Goal: Transaction & Acquisition: Purchase product/service

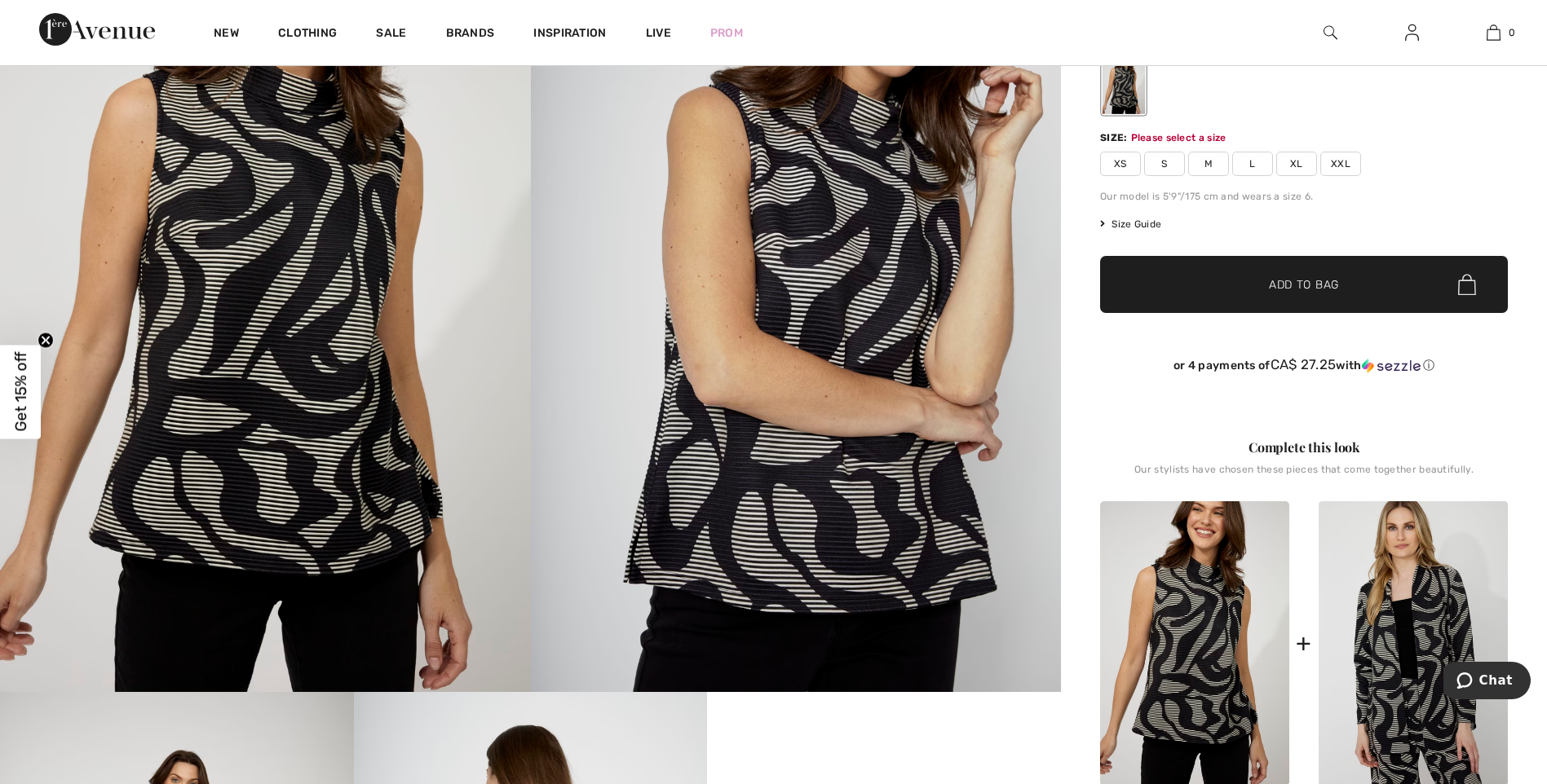
click at [1337, 287] on span "Add to Bag" at bounding box center [1304, 285] width 70 height 17
click at [1216, 165] on span "M" at bounding box center [1208, 163] width 41 height 24
click at [1234, 287] on span "✔ Added to Bag" at bounding box center [1279, 285] width 100 height 17
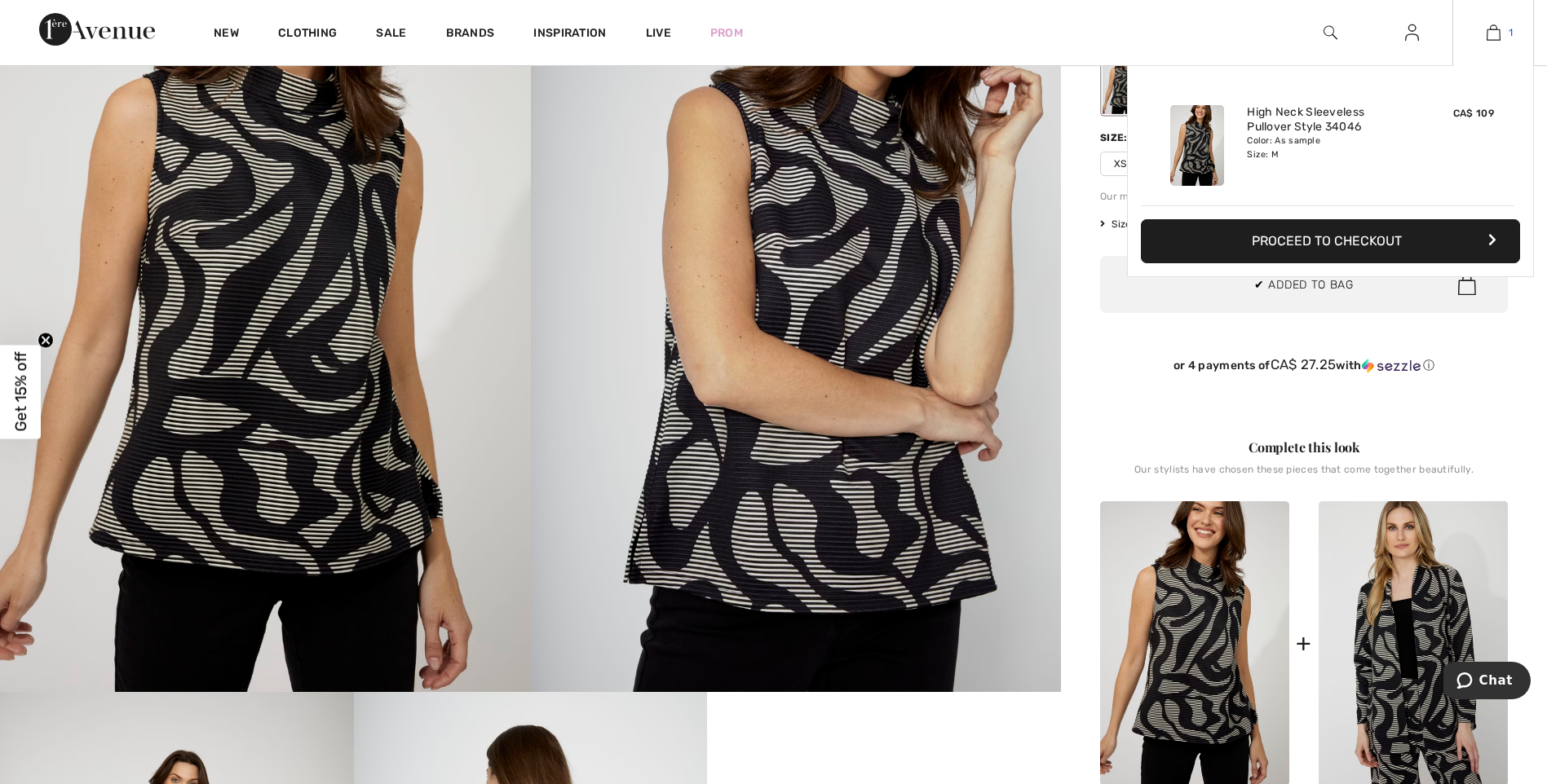
click at [1493, 31] on img at bounding box center [1493, 32] width 14 height 19
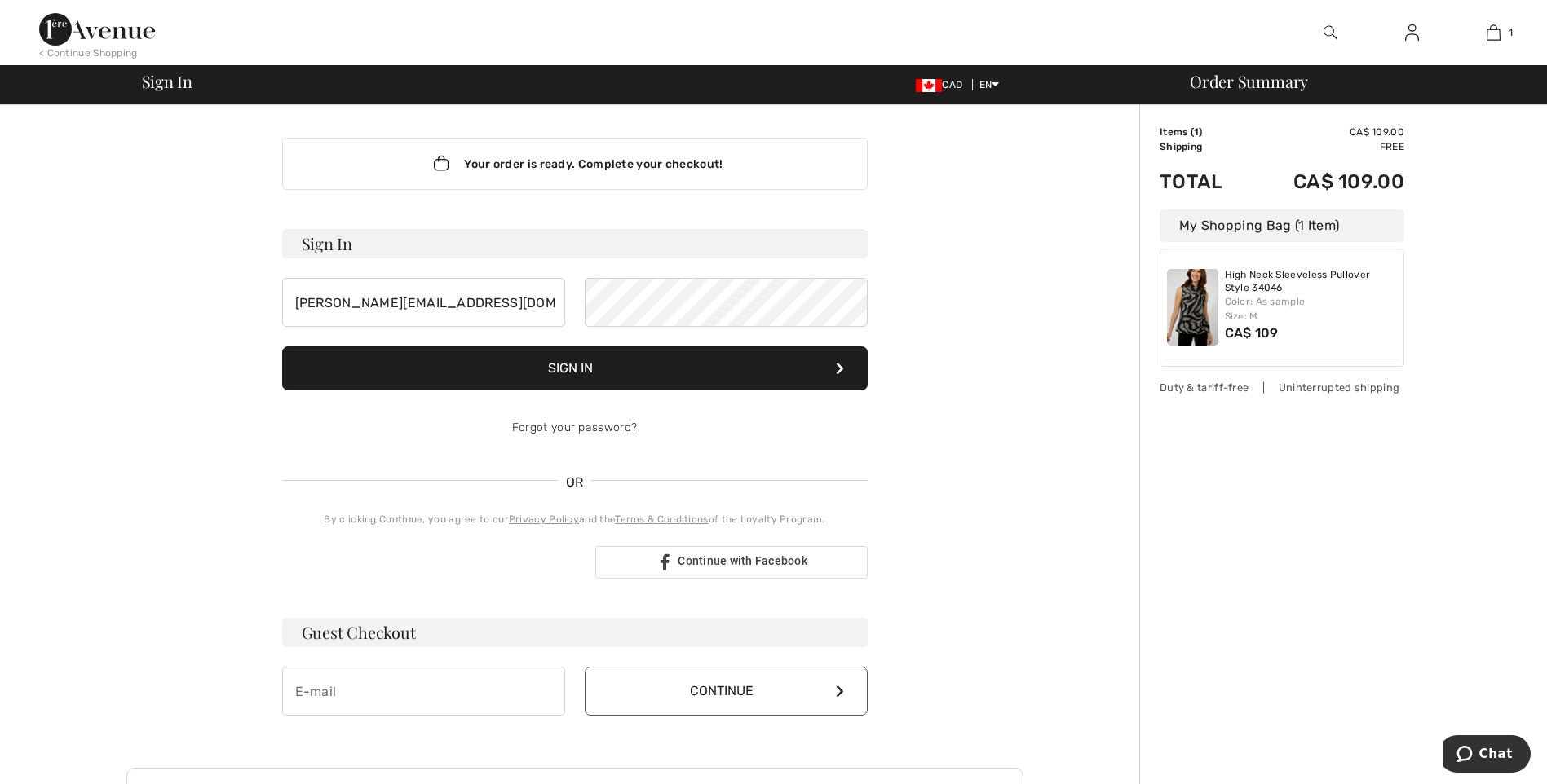
click at [687, 171] on div "Your order is ready. Complete your checkout!" at bounding box center [574, 164] width 585 height 52
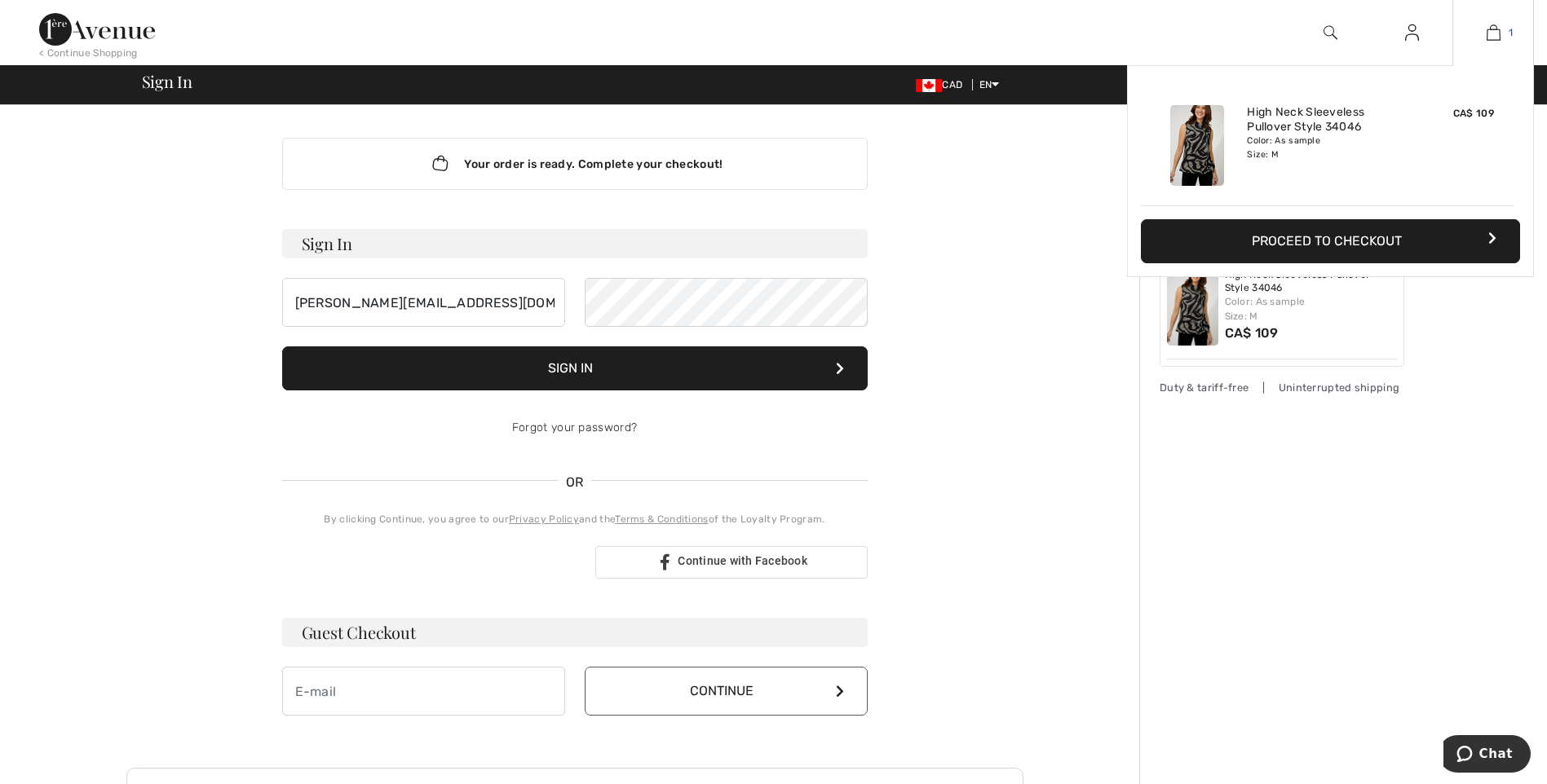
click at [1487, 38] on img at bounding box center [1493, 32] width 14 height 19
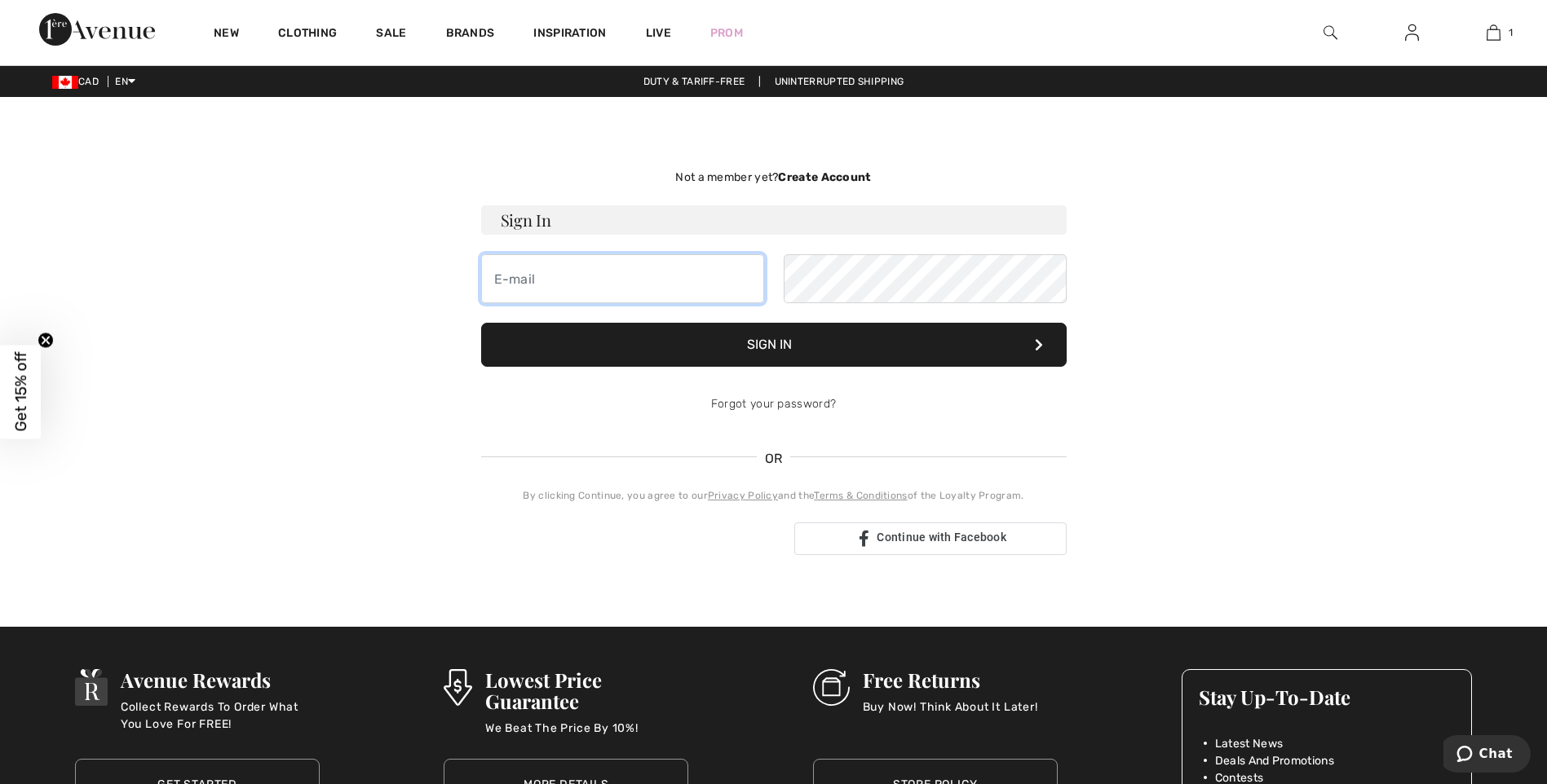
type input "[PERSON_NAME][EMAIL_ADDRESS][DOMAIN_NAME]"
drag, startPoint x: 643, startPoint y: 275, endPoint x: 46, endPoint y: 227, distance: 598.9
click at [64, 229] on main "Not a member yet? Create Account Sign In sergio@1ereavenue.com Sign In Forgot y…" at bounding box center [774, 362] width 1547 height 451
type input "[EMAIL_ADDRESS][DOMAIN_NAME]"
click at [508, 288] on div "[EMAIL_ADDRESS][DOMAIN_NAME]" at bounding box center [774, 278] width 585 height 49
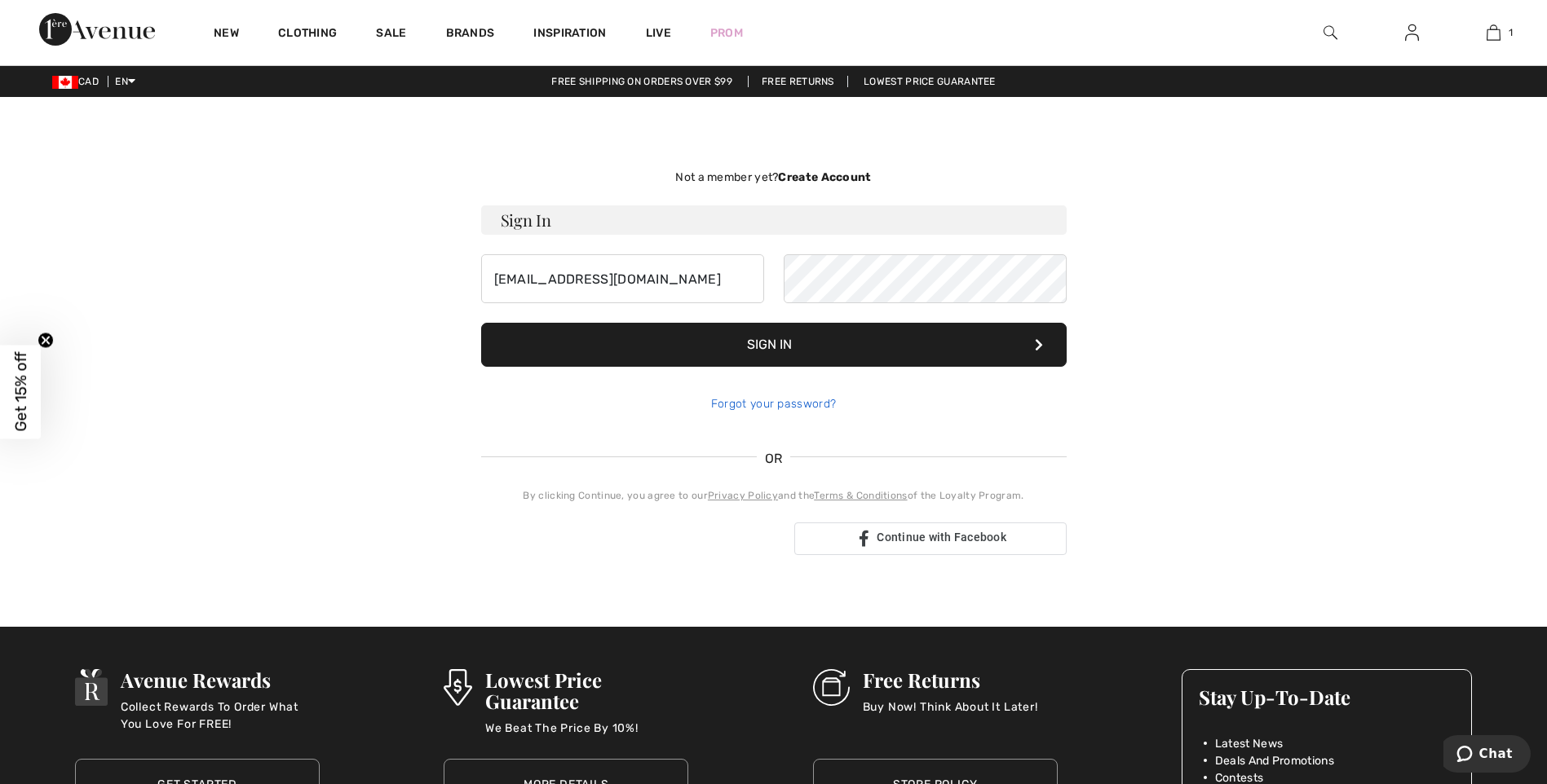
click at [748, 403] on link "Forgot your password?" at bounding box center [774, 404] width 125 height 14
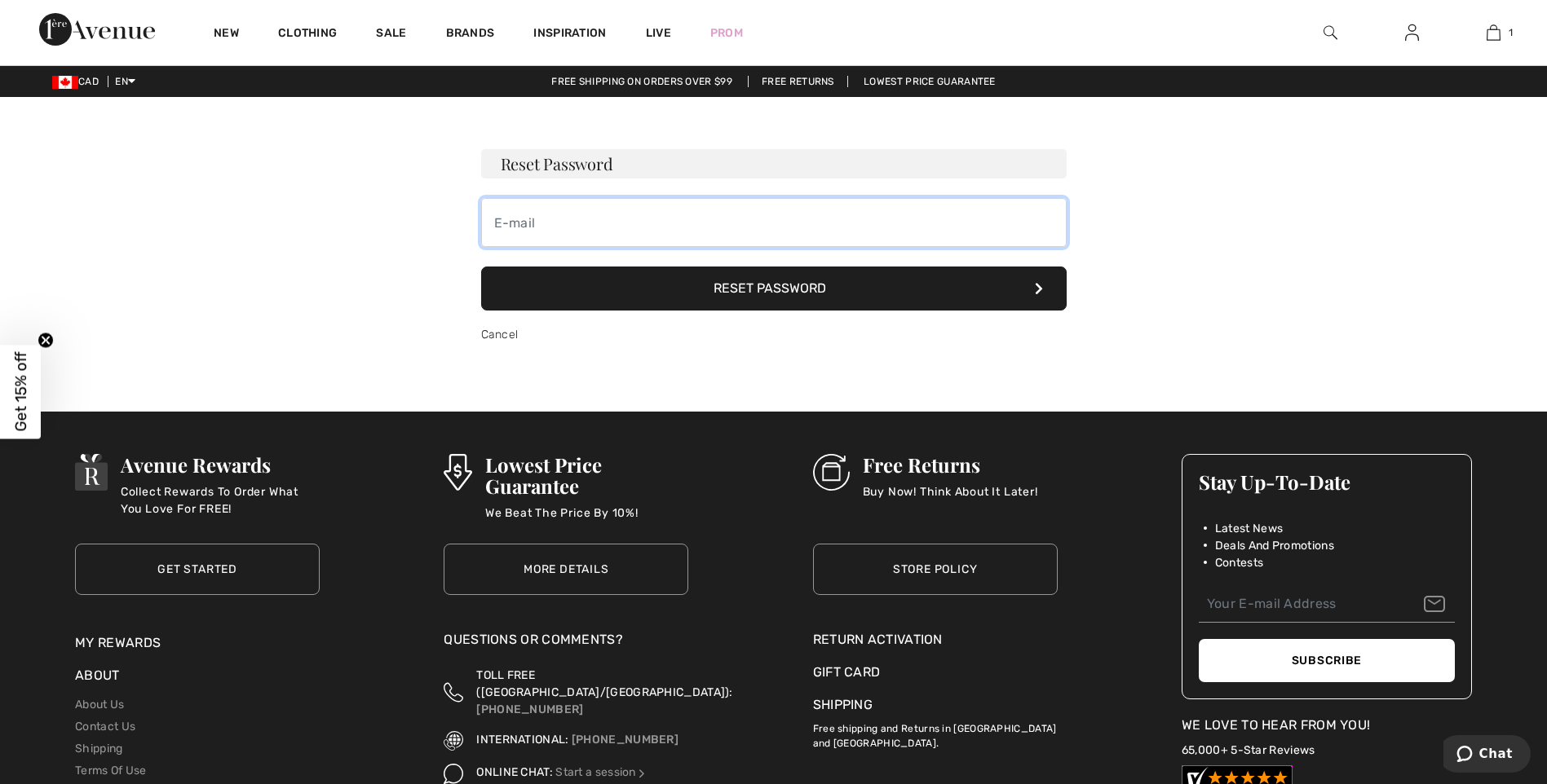
click at [576, 232] on input "email" at bounding box center [774, 222] width 585 height 49
type input "[EMAIL_ADDRESS][DOMAIN_NAME]"
click at [794, 292] on button "Reset Password" at bounding box center [774, 288] width 585 height 44
click at [821, 287] on button "Reset Password" at bounding box center [774, 288] width 585 height 44
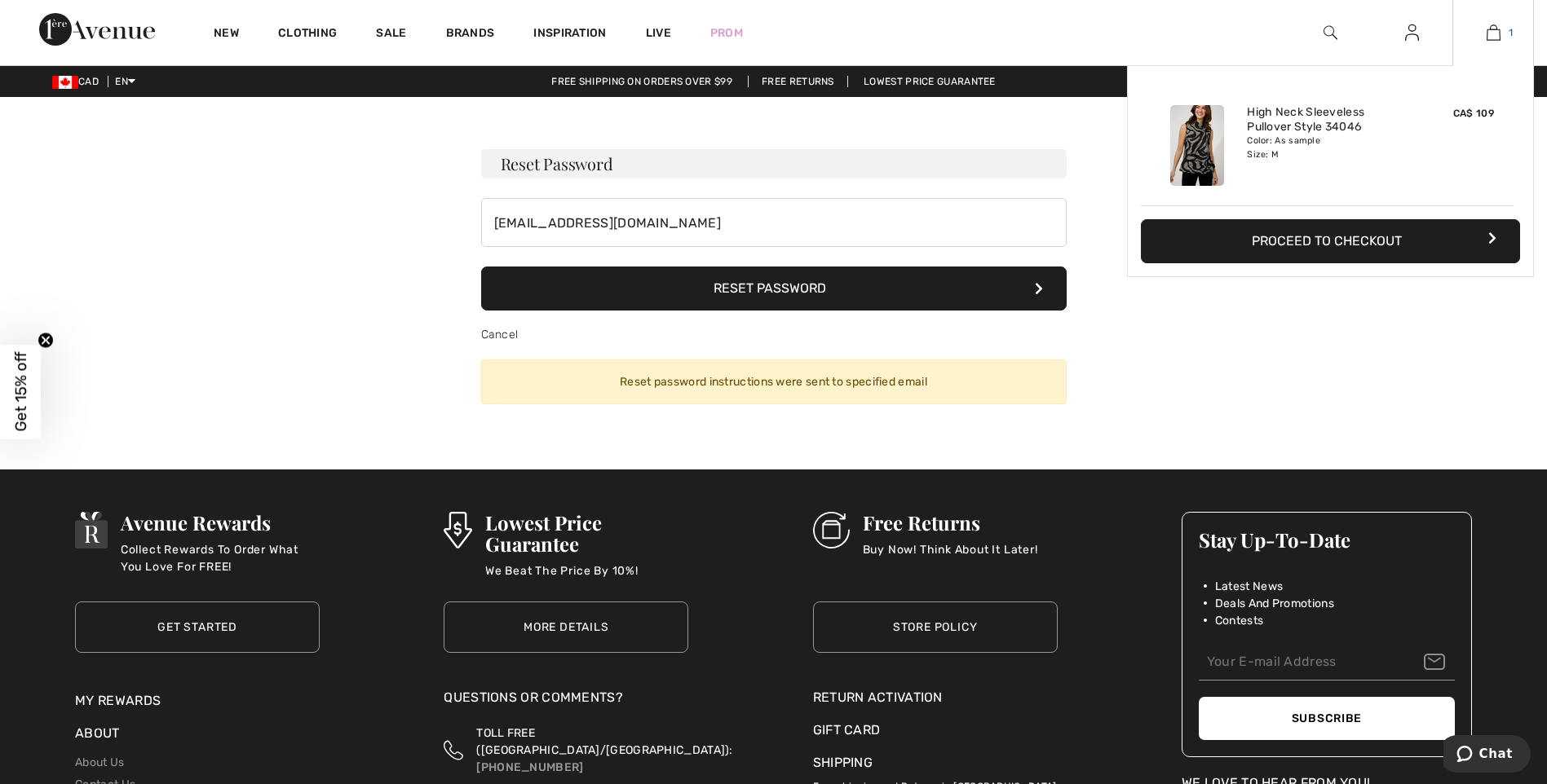
click at [1509, 28] on span "1" at bounding box center [1511, 33] width 4 height 15
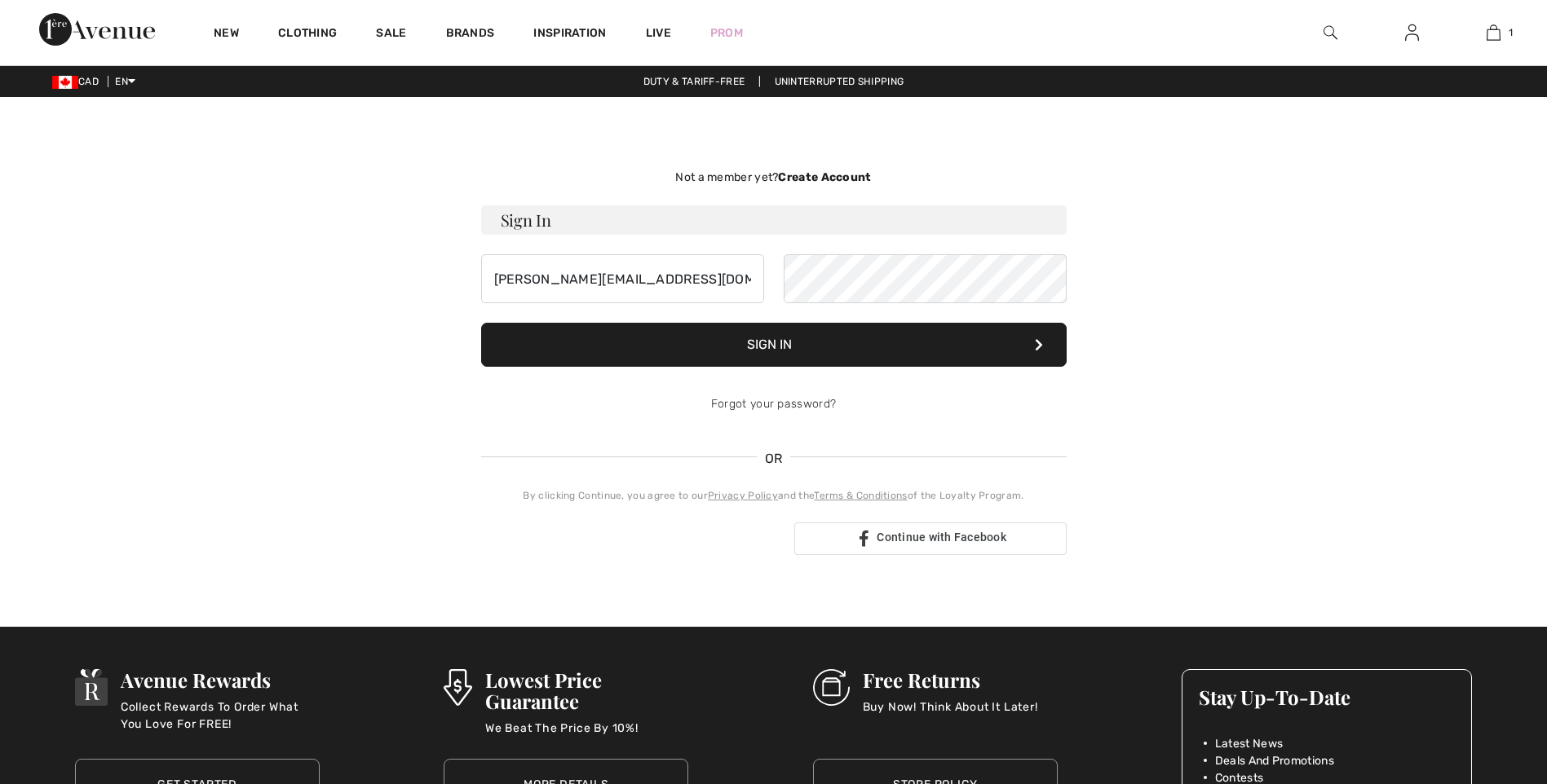
checkbox input "true"
click at [431, 266] on div "Not a member yet? Create Account Sign In [PERSON_NAME][EMAIL_ADDRESS][DOMAIN_NA…" at bounding box center [774, 362] width 1122 height 451
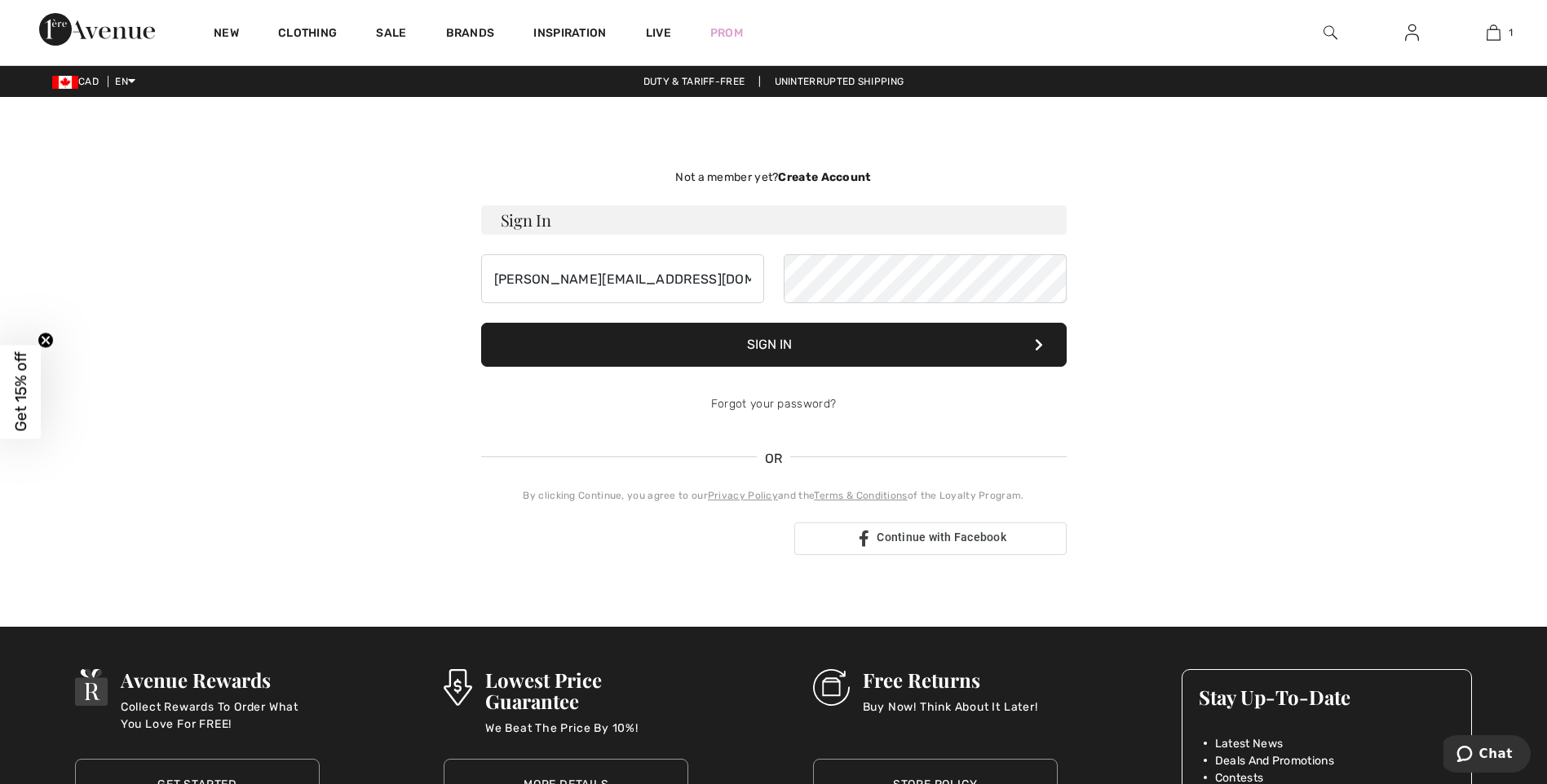
click at [639, 280] on input "[PERSON_NAME][EMAIL_ADDRESS][DOMAIN_NAME]" at bounding box center [622, 278] width 283 height 49
drag, startPoint x: 639, startPoint y: 280, endPoint x: 569, endPoint y: 282, distance: 70.0
click at [569, 282] on input "[PERSON_NAME][EMAIL_ADDRESS][DOMAIN_NAME]" at bounding box center [622, 278] width 283 height 49
click at [596, 276] on input "[PERSON_NAME][EMAIL_ADDRESS][DOMAIN_NAME]" at bounding box center [622, 278] width 283 height 49
click at [598, 276] on input "sergio@1ereavenue.com" at bounding box center [622, 278] width 283 height 49
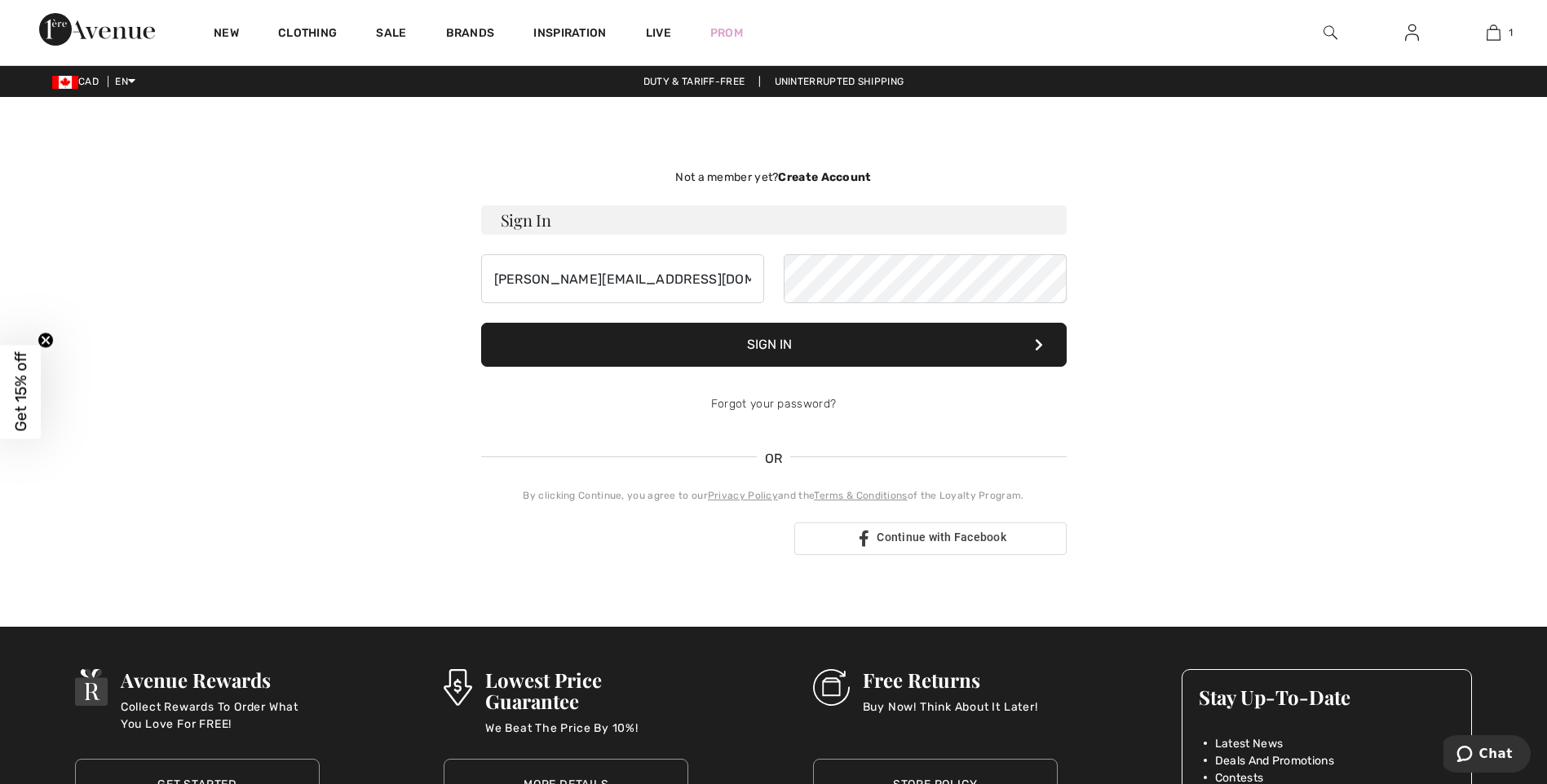
click at [447, 296] on div "Not a member yet? Create Account Sign In sergio@1ereavenue.com Sign In Forgot y…" at bounding box center [774, 362] width 1122 height 451
drag, startPoint x: 626, startPoint y: 279, endPoint x: 524, endPoint y: 276, distance: 102.0
click at [466, 269] on div "Not a member yet? Create Account Sign In sergio@1ereavenue.com Sign In Forgot y…" at bounding box center [774, 362] width 1122 height 451
click at [645, 283] on input "sergio@1ereavenue.com" at bounding box center [622, 278] width 283 height 49
drag, startPoint x: 639, startPoint y: 280, endPoint x: 553, endPoint y: 281, distance: 86.0
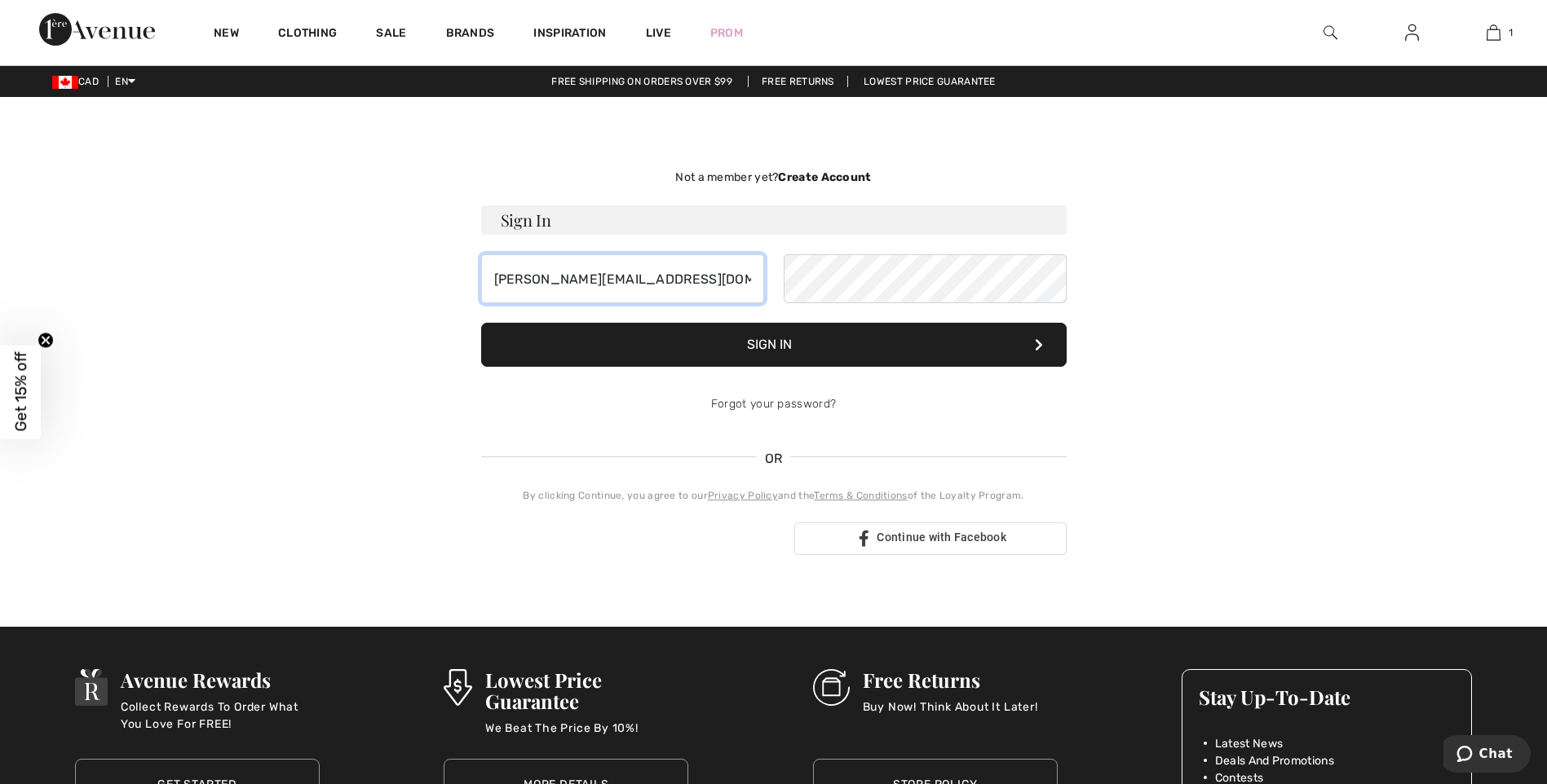
click at [553, 281] on input "sergio@1ereavenue.com" at bounding box center [622, 278] width 283 height 49
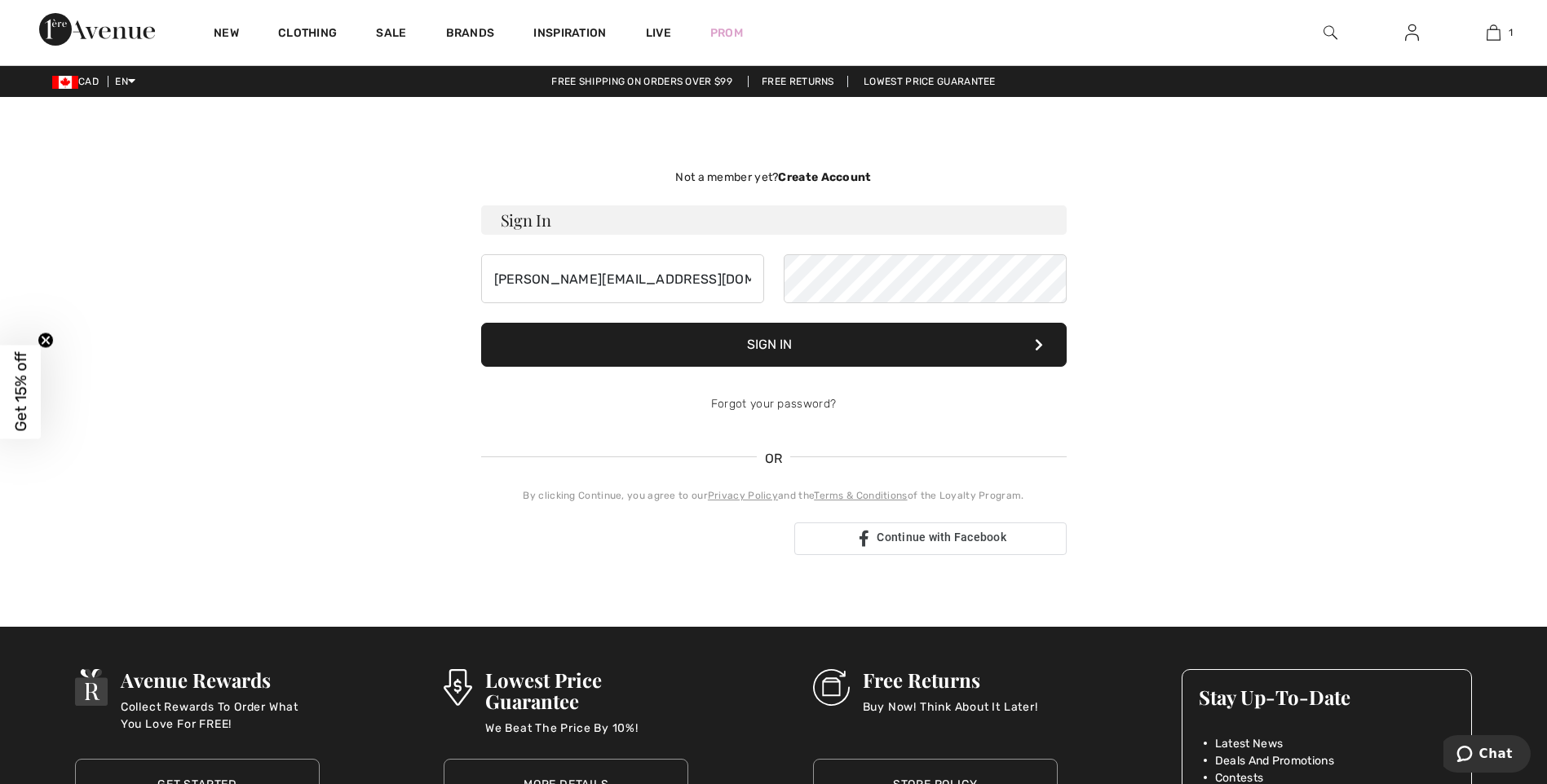
drag, startPoint x: 554, startPoint y: 280, endPoint x: 360, endPoint y: 335, distance: 201.6
click at [329, 353] on div "Not a member yet? Create Account Sign In sergio@1ereavenue.com Sign In Forgot y…" at bounding box center [774, 362] width 1122 height 451
click at [694, 276] on input "sergio@1ereavenue.com" at bounding box center [622, 278] width 283 height 49
click at [629, 283] on input "[PERSON_NAME][EMAIL_ADDRESS][DOMAIN_NAME]" at bounding box center [622, 278] width 283 height 49
drag, startPoint x: 629, startPoint y: 283, endPoint x: 575, endPoint y: 282, distance: 54.0
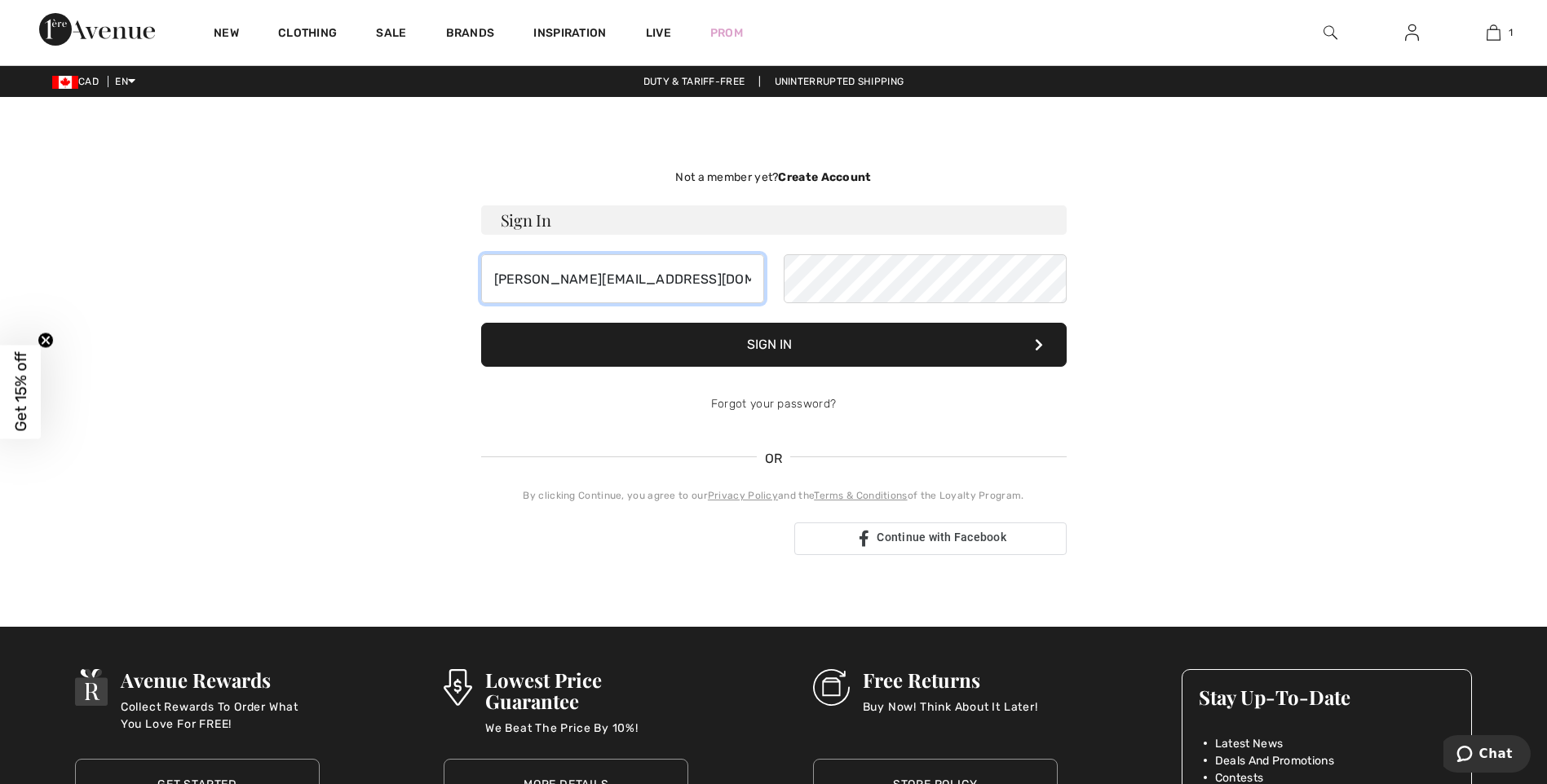
click at [575, 282] on input "[PERSON_NAME][EMAIL_ADDRESS][DOMAIN_NAME]" at bounding box center [622, 278] width 283 height 49
click at [631, 268] on input "[PERSON_NAME][EMAIL_ADDRESS][DOMAIN_NAME]" at bounding box center [622, 278] width 283 height 49
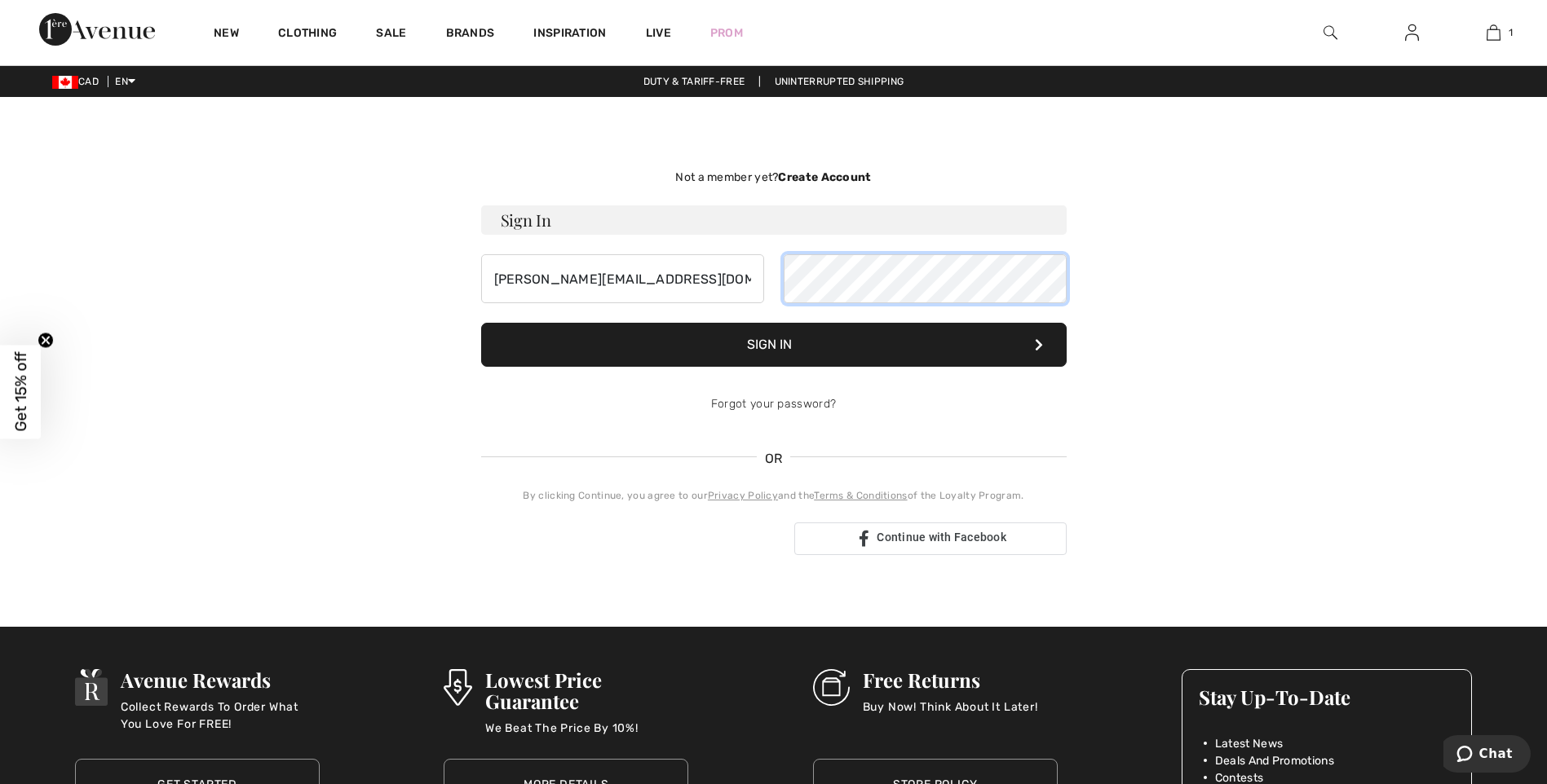
click at [479, 298] on div "Not a member yet? Create Account Sign In [PERSON_NAME][EMAIL_ADDRESS][DOMAIN_NA…" at bounding box center [774, 362] width 612 height 451
click at [667, 281] on input "[PERSON_NAME][EMAIL_ADDRESS][DOMAIN_NAME]" at bounding box center [622, 278] width 283 height 49
drag, startPoint x: 667, startPoint y: 281, endPoint x: 186, endPoint y: 285, distance: 481.0
click at [222, 296] on div "Not a member yet? Create Account Sign In [PERSON_NAME][EMAIL_ADDRESS][DOMAIN_NA…" at bounding box center [774, 362] width 1122 height 451
type input "[EMAIL_ADDRESS][DOMAIN_NAME]"
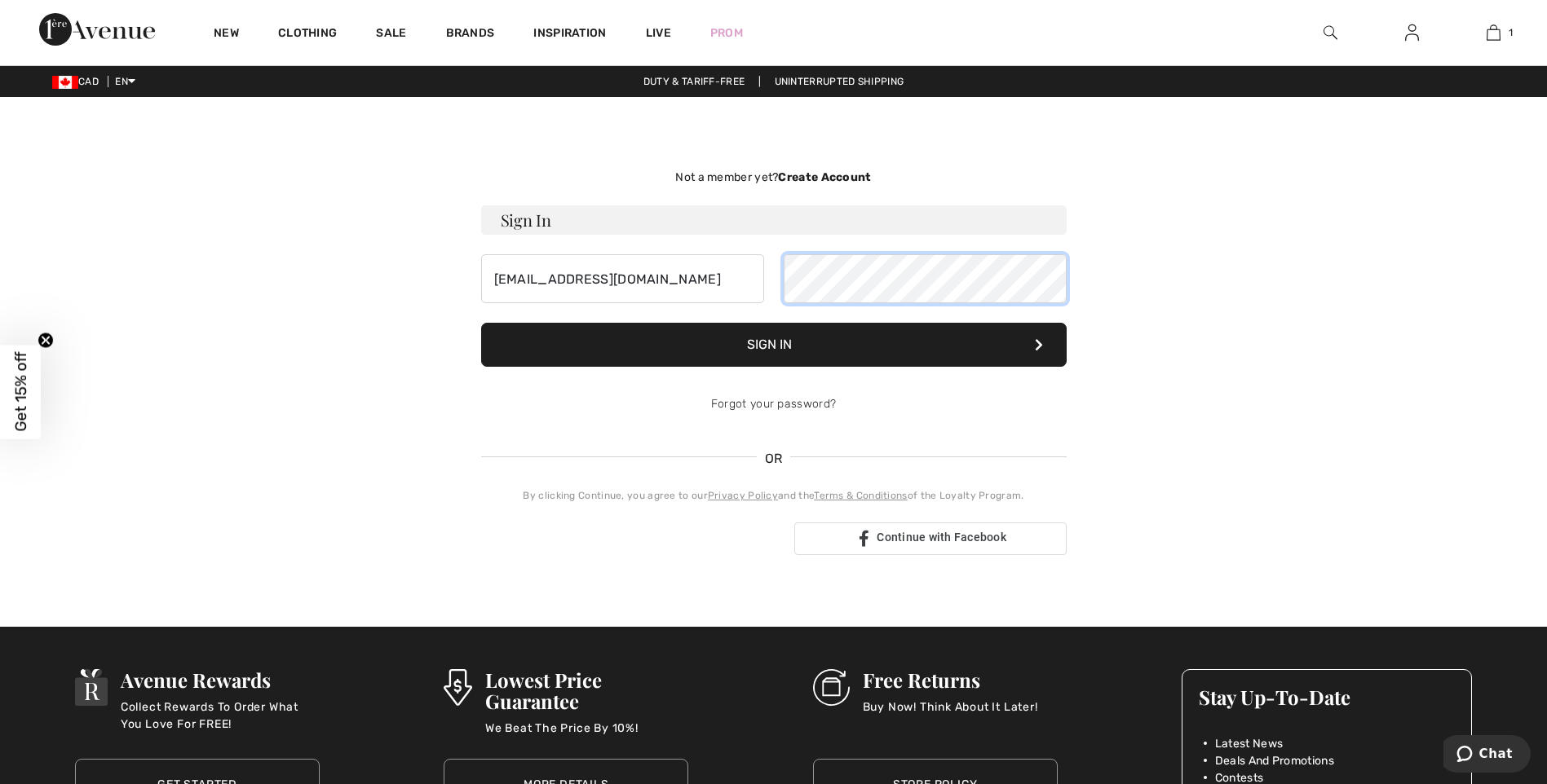
click at [481, 323] on button "Sign In" at bounding box center [774, 344] width 585 height 44
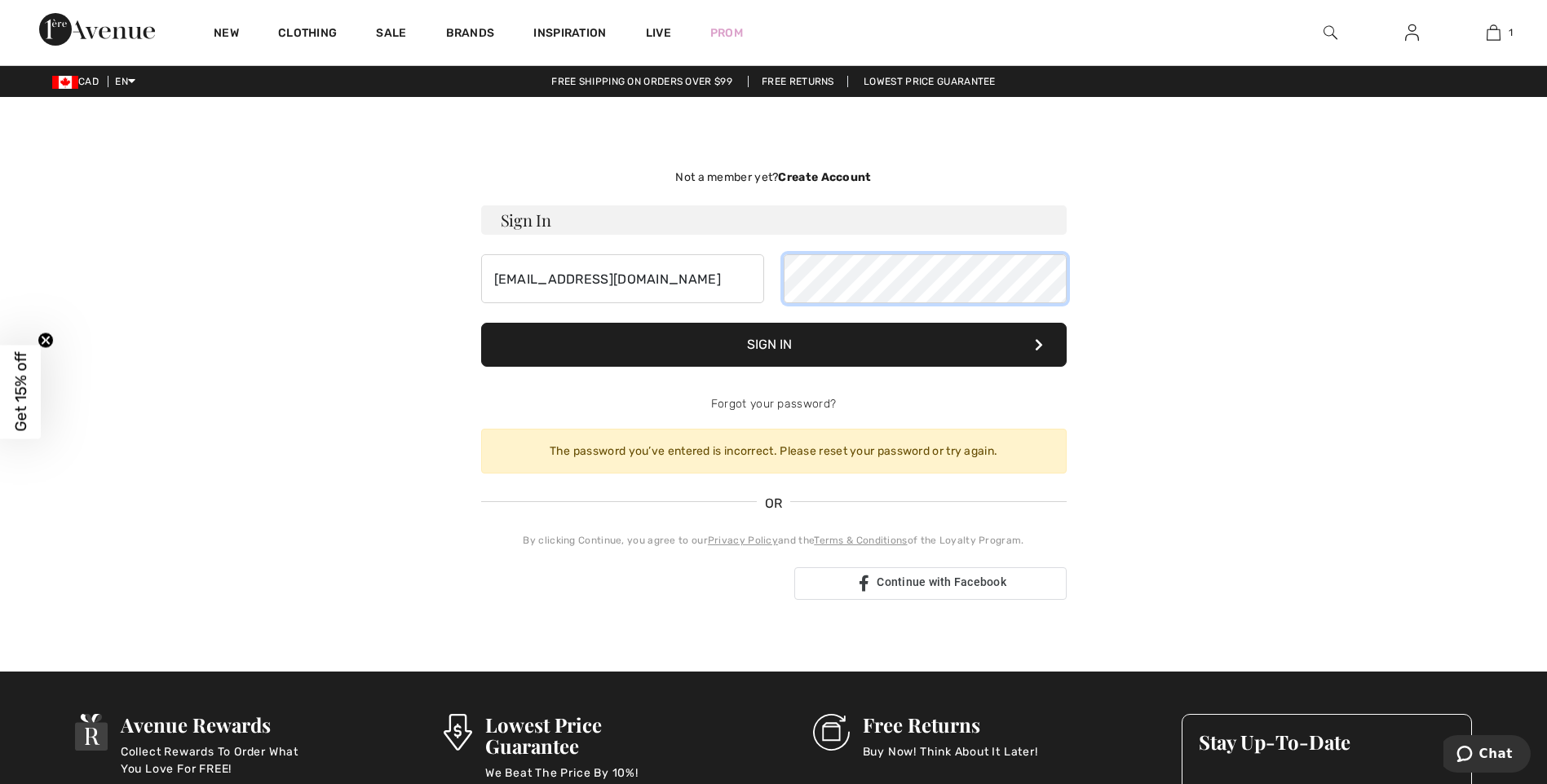
click at [481, 323] on button "Sign In" at bounding box center [774, 344] width 585 height 44
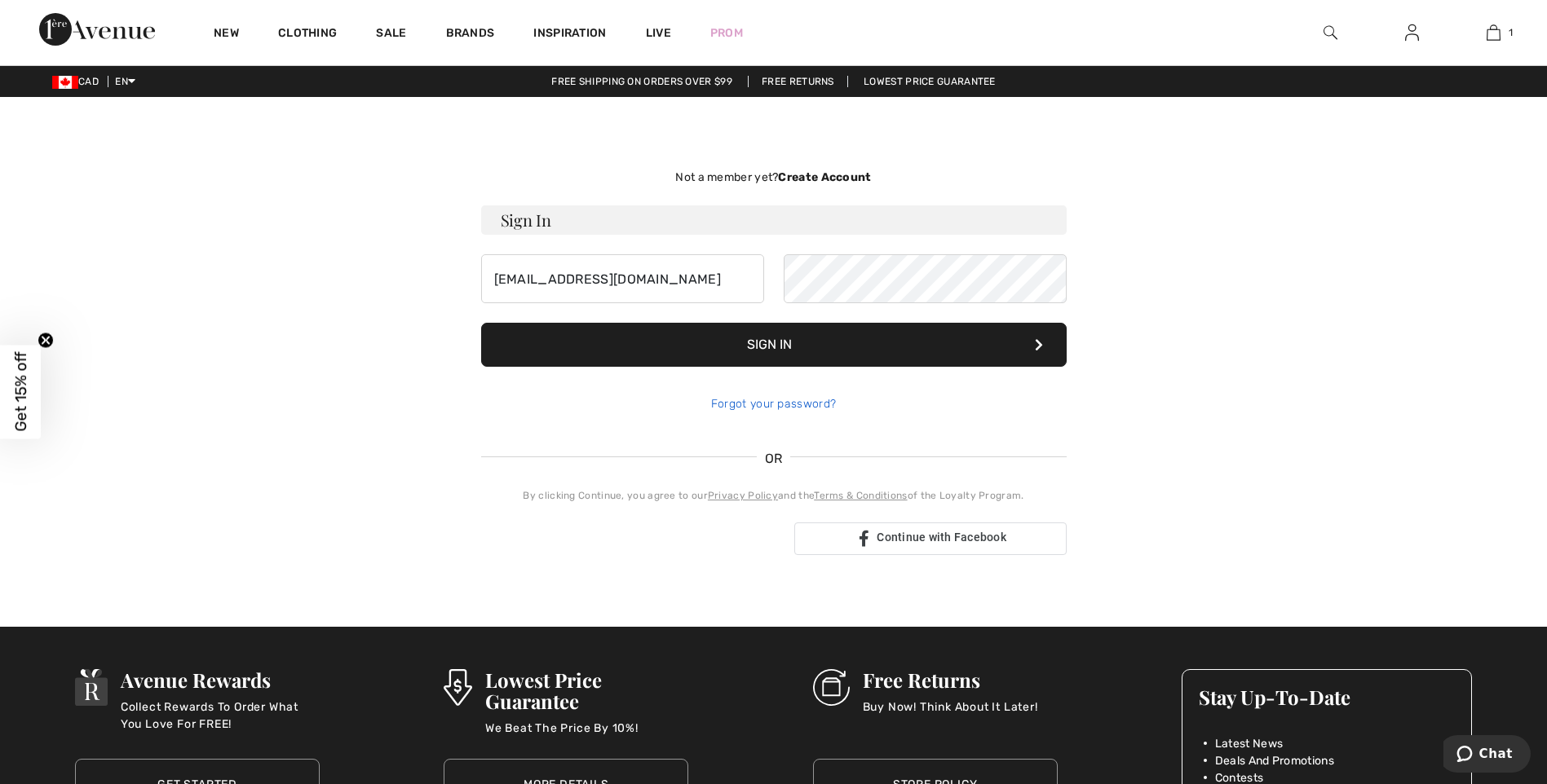
click at [740, 406] on link "Forgot your password?" at bounding box center [774, 404] width 125 height 14
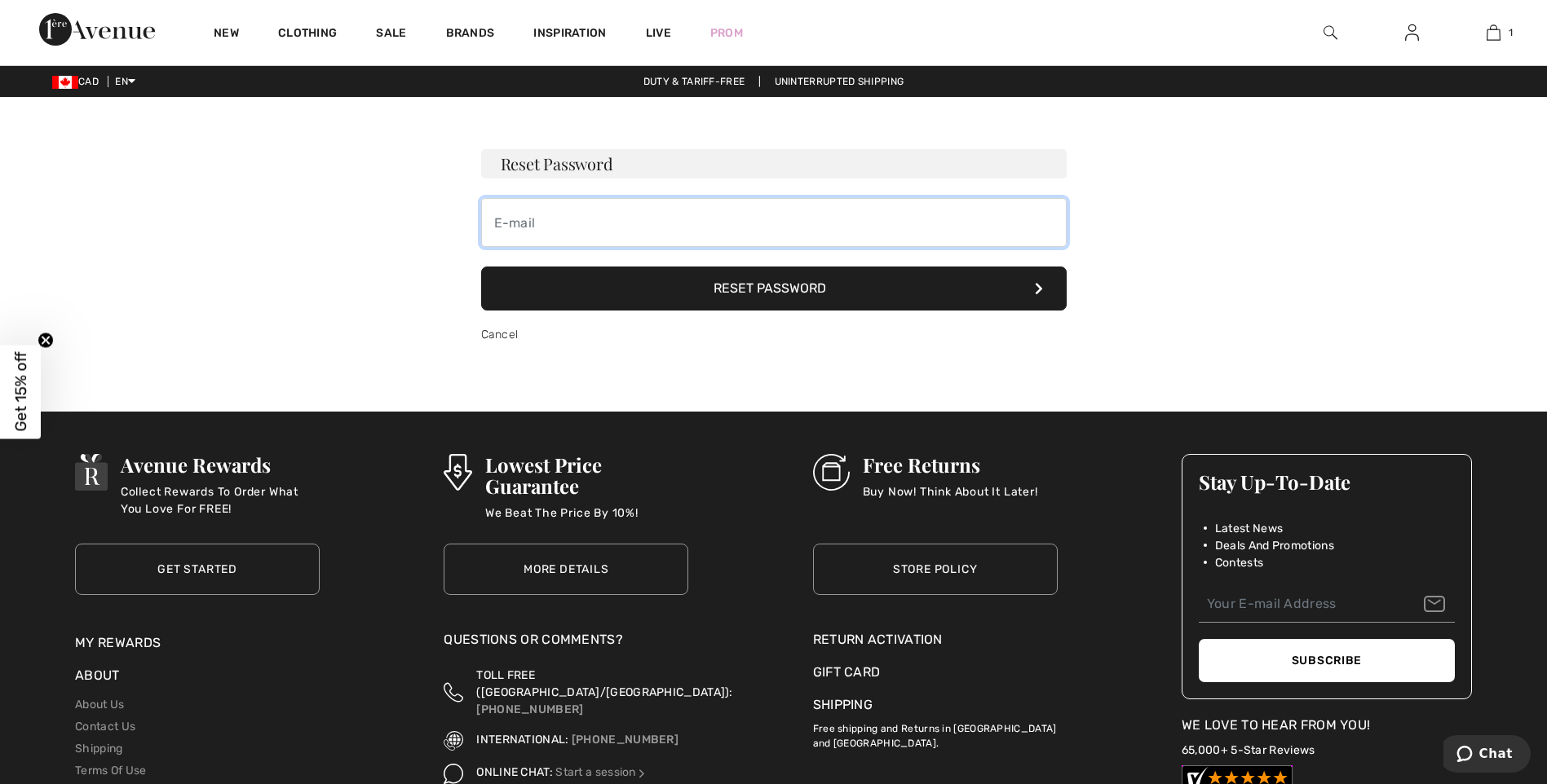
click at [566, 215] on input "email" at bounding box center [774, 222] width 585 height 49
type input "[EMAIL_ADDRESS][DOMAIN_NAME]"
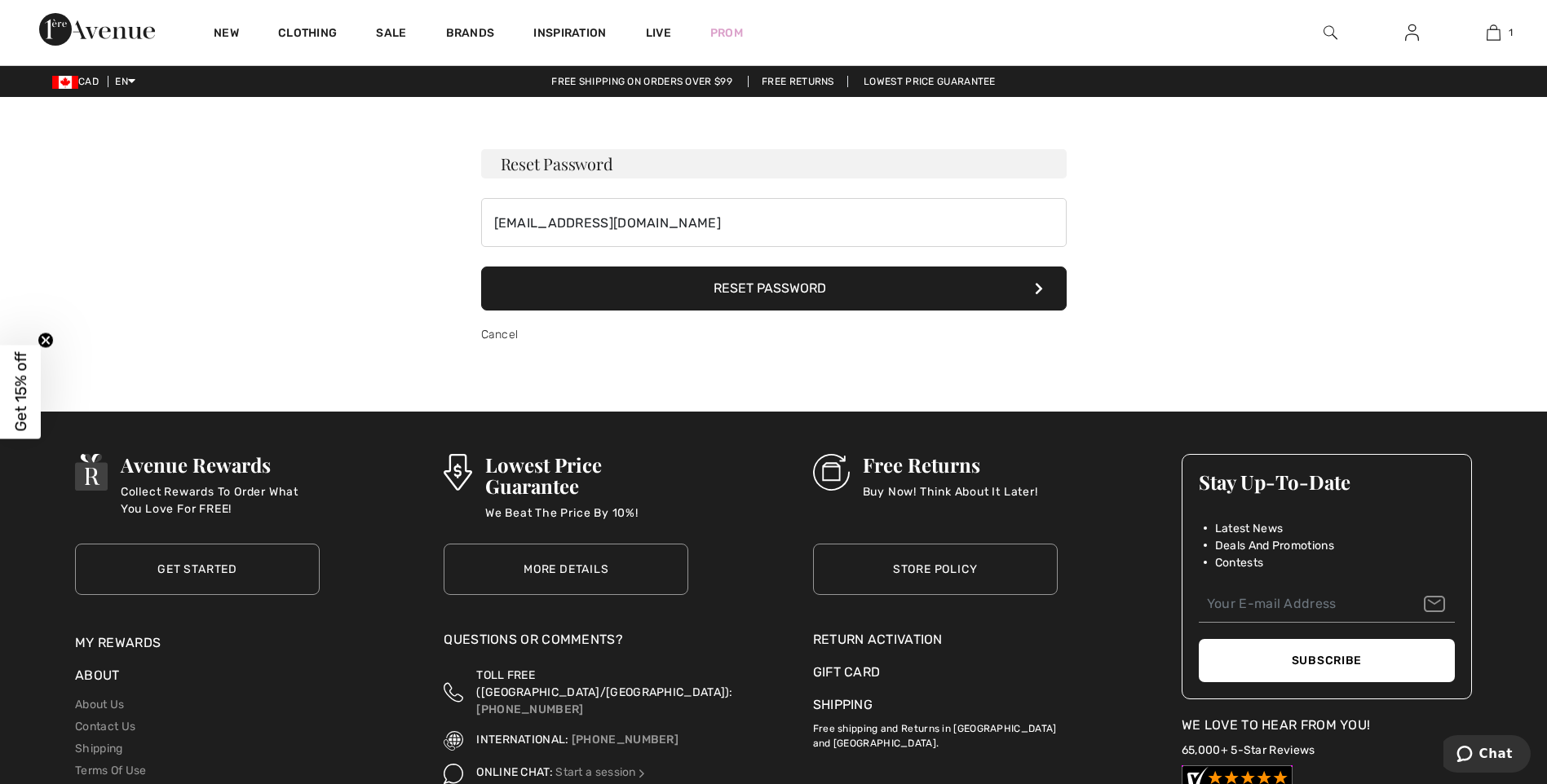
click at [769, 283] on button "Reset Password" at bounding box center [774, 288] width 585 height 44
click at [1422, 25] on link at bounding box center [1412, 33] width 40 height 20
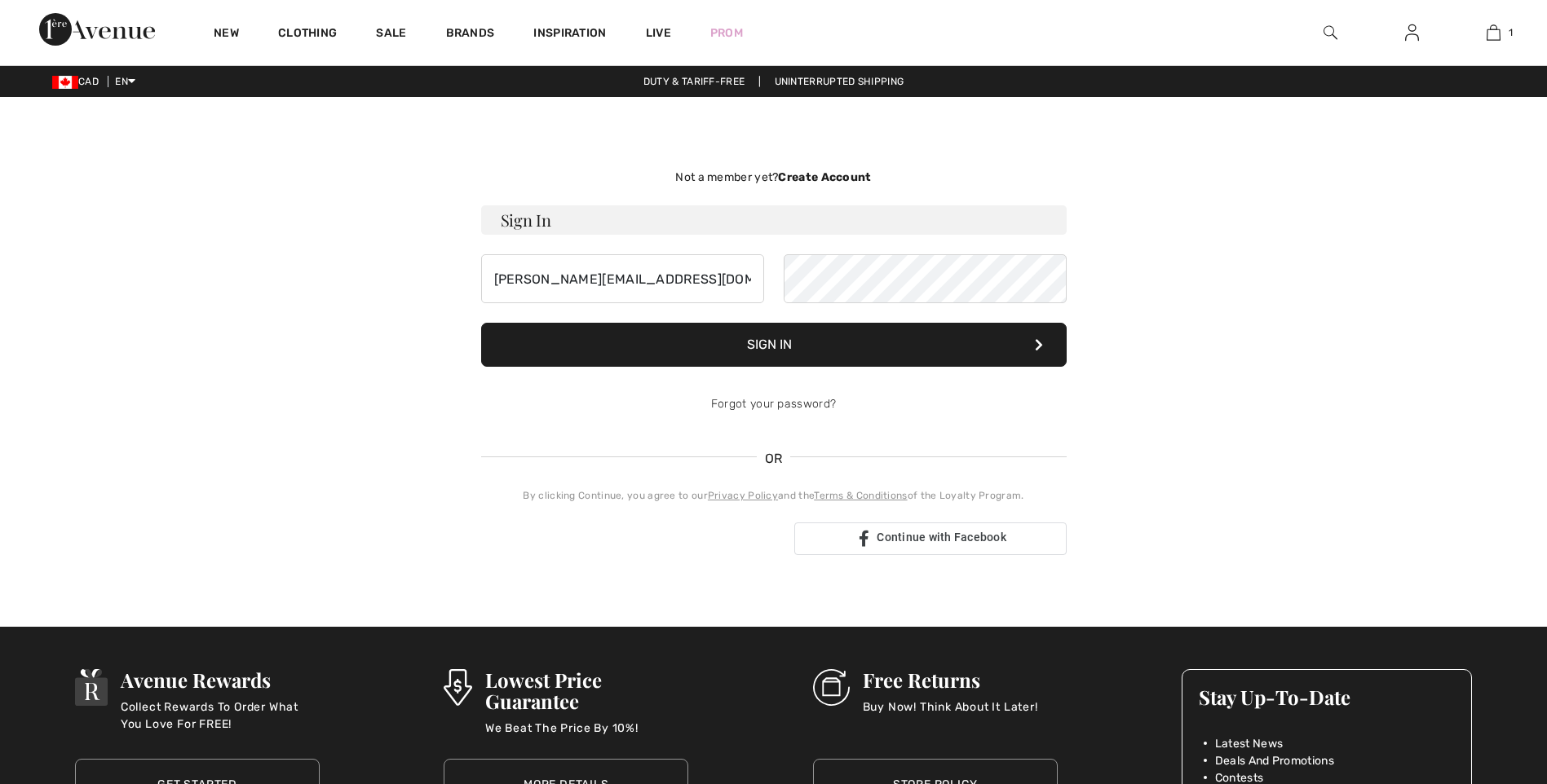
click at [631, 277] on input "[PERSON_NAME][EMAIL_ADDRESS][DOMAIN_NAME]" at bounding box center [622, 278] width 283 height 49
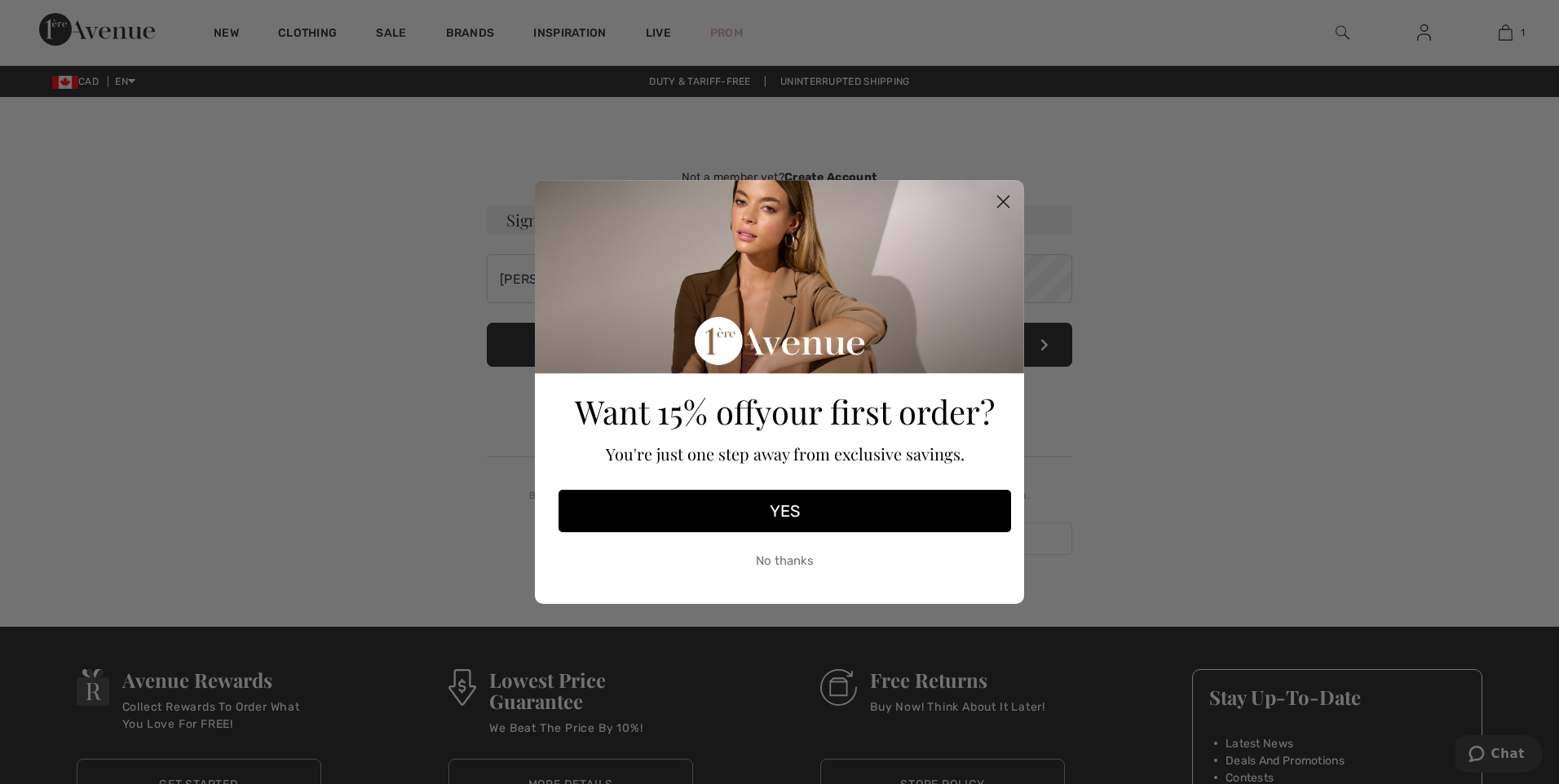
click at [1001, 201] on circle "Close dialog" at bounding box center [1003, 201] width 27 height 27
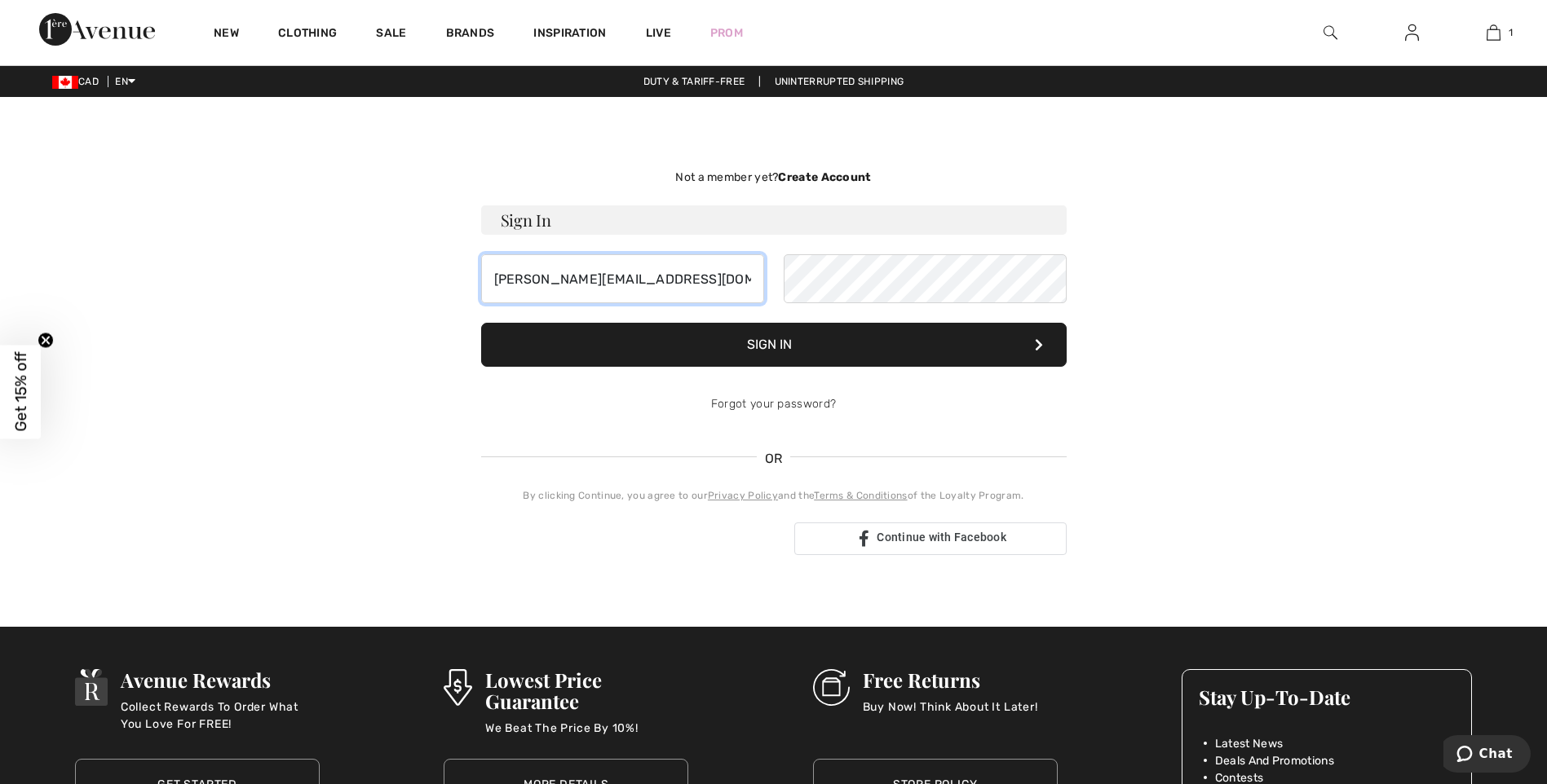
drag, startPoint x: 655, startPoint y: 282, endPoint x: 199, endPoint y: 264, distance: 456.4
click at [273, 265] on div "Not a member yet? Create Account Sign In [PERSON_NAME][EMAIL_ADDRESS][DOMAIN_NA…" at bounding box center [774, 362] width 1122 height 451
type input "c"
type input "[EMAIL_ADDRESS][DOMAIN_NAME]"
click at [456, 249] on div "Not a member yet? Create Account Sign In [EMAIL_ADDRESS][DOMAIN_NAME] Sign In O…" at bounding box center [774, 362] width 1122 height 451
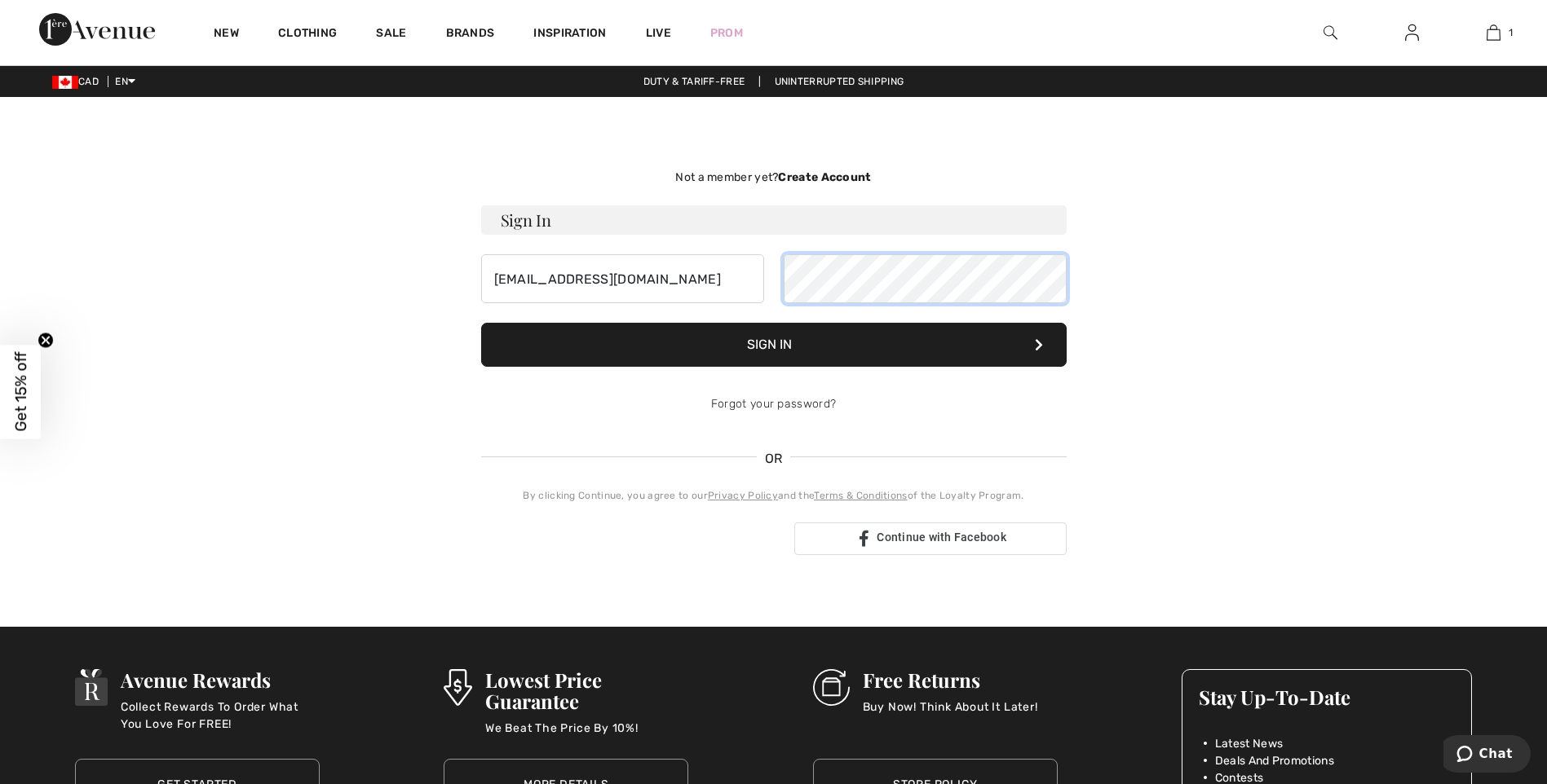
click at [481, 323] on button "Sign In" at bounding box center [774, 344] width 585 height 44
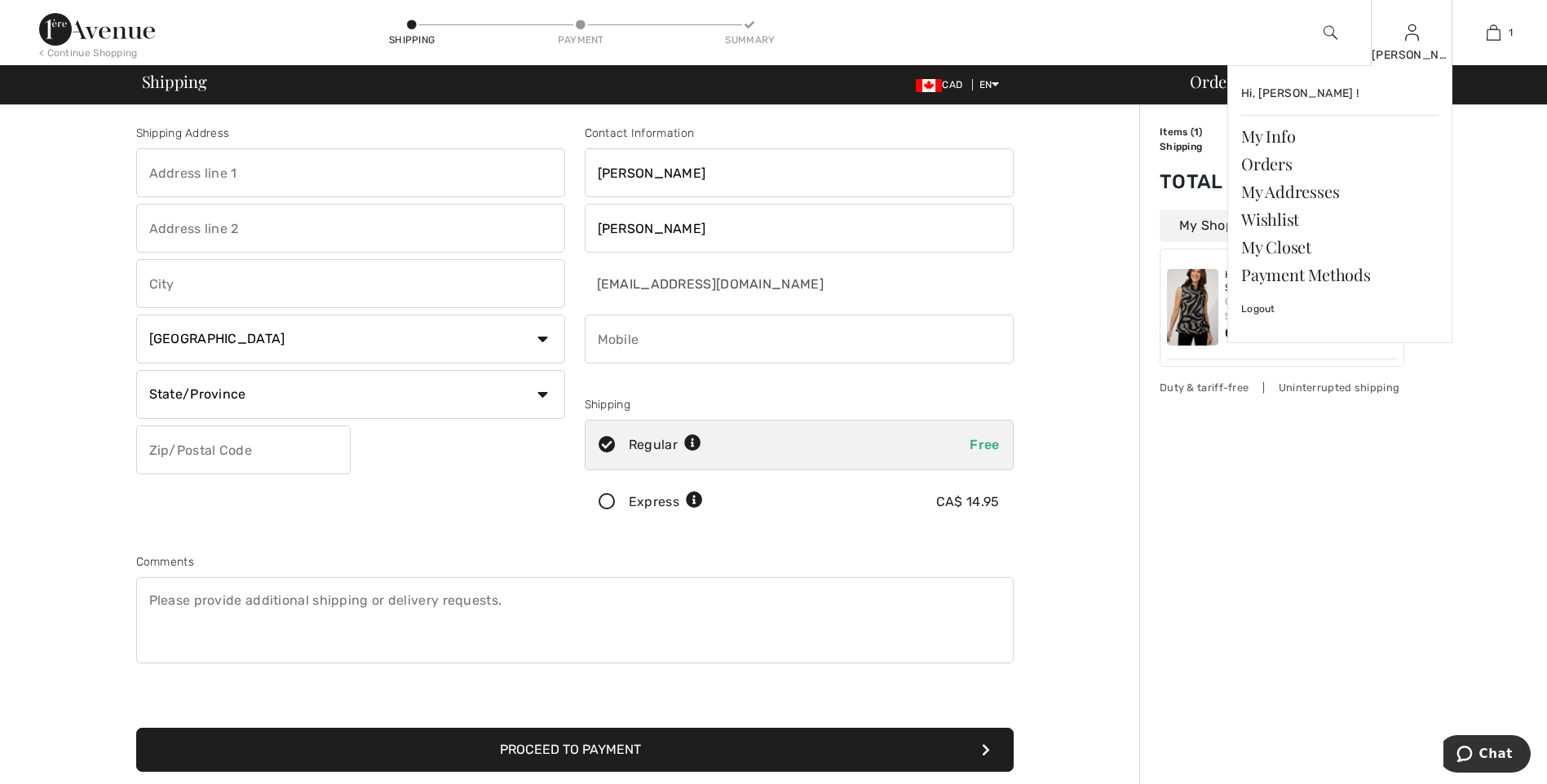
click at [1405, 39] on div "[PERSON_NAME] Hi, [PERSON_NAME] ! My Info Orders My Addresses Wishlist My Close…" at bounding box center [1412, 33] width 82 height 65
click at [1414, 48] on div "[PERSON_NAME]" at bounding box center [1412, 55] width 80 height 17
click at [1269, 310] on link "Logout" at bounding box center [1340, 308] width 197 height 41
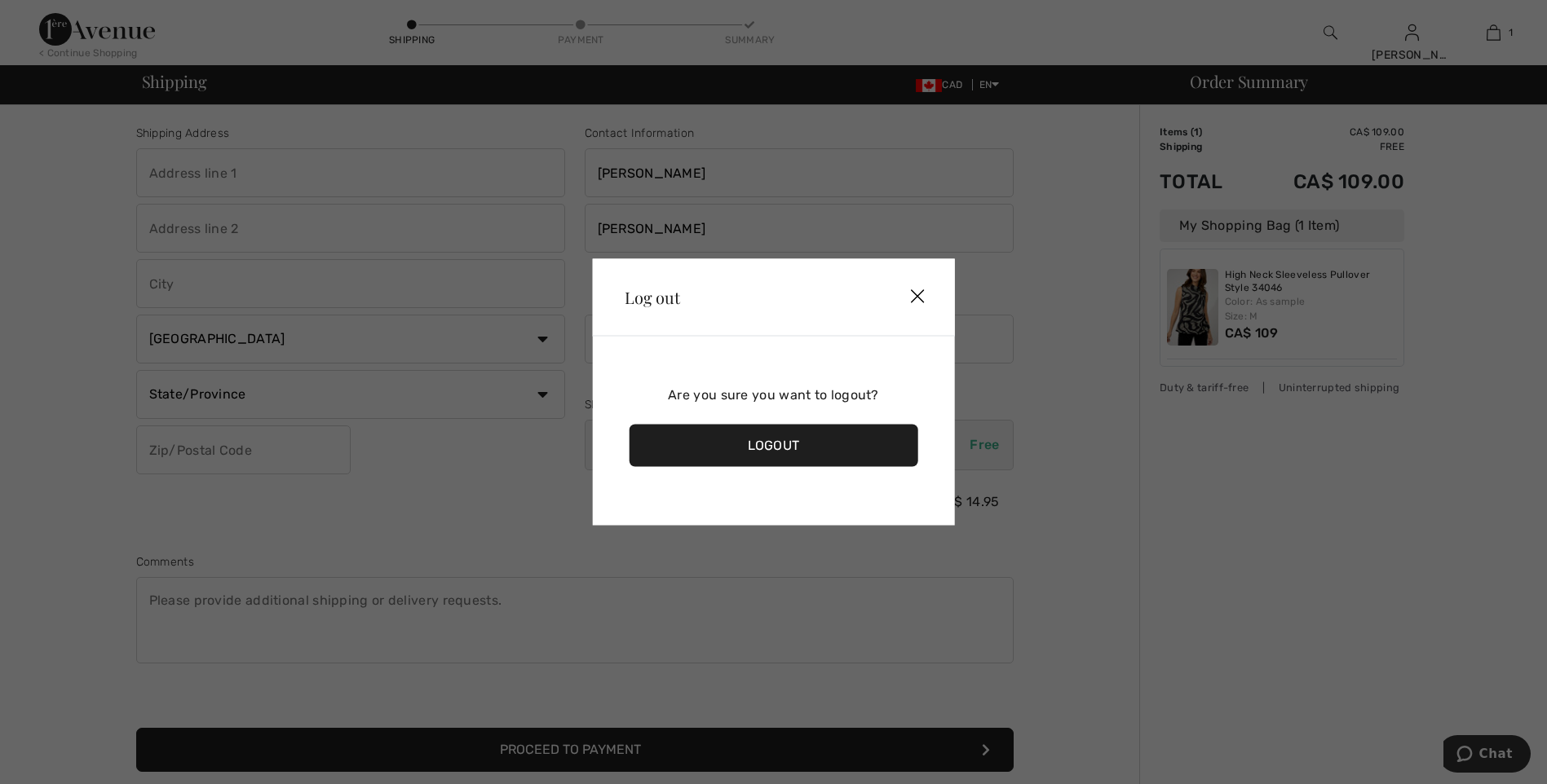
click at [789, 446] on div "Logout" at bounding box center [774, 445] width 289 height 43
